Goal: Find specific page/section: Find specific page/section

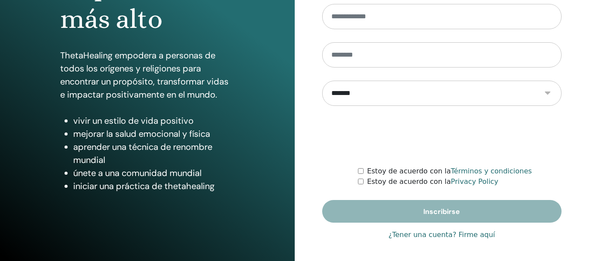
scroll to position [157, 0]
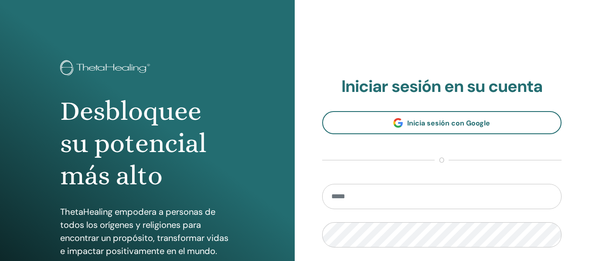
type input "**********"
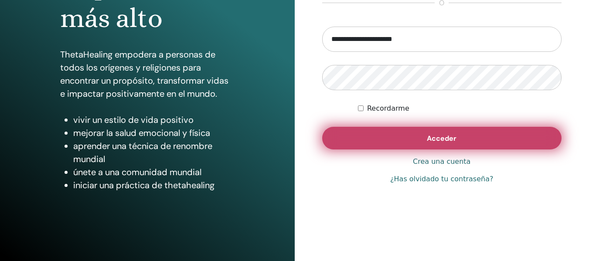
click at [439, 135] on span "Acceder" at bounding box center [442, 138] width 30 height 9
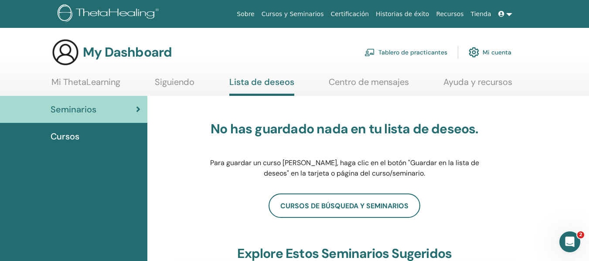
click at [320, 12] on link "Cursos y Seminarios" at bounding box center [292, 14] width 69 height 16
